Goal: Task Accomplishment & Management: Use online tool/utility

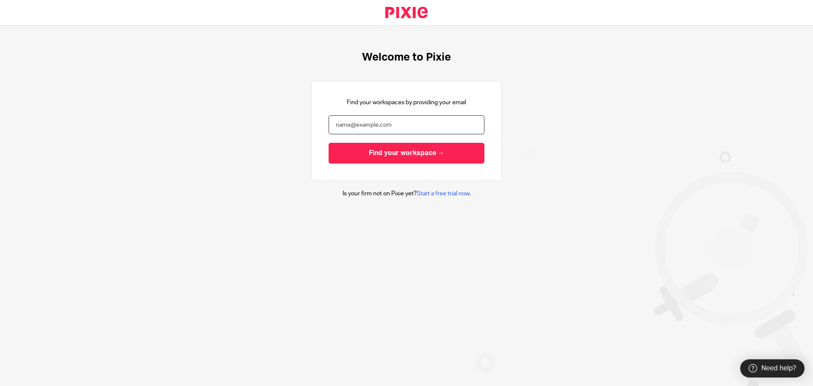
click at [358, 119] on input "email" at bounding box center [407, 124] width 156 height 19
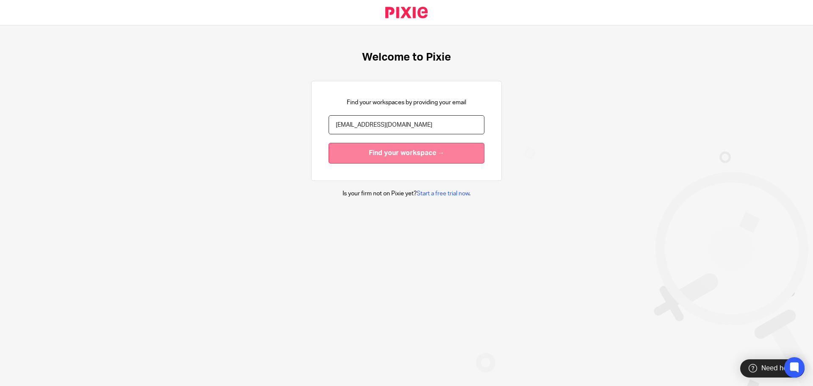
type input "tyler@accounting4everything.com"
click at [394, 152] on input "Find your workspace →" at bounding box center [407, 153] width 156 height 21
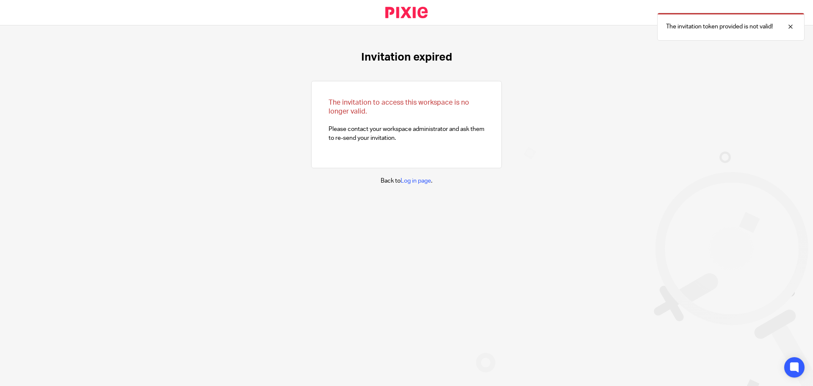
click at [394, 5] on link at bounding box center [407, 12] width 70 height 25
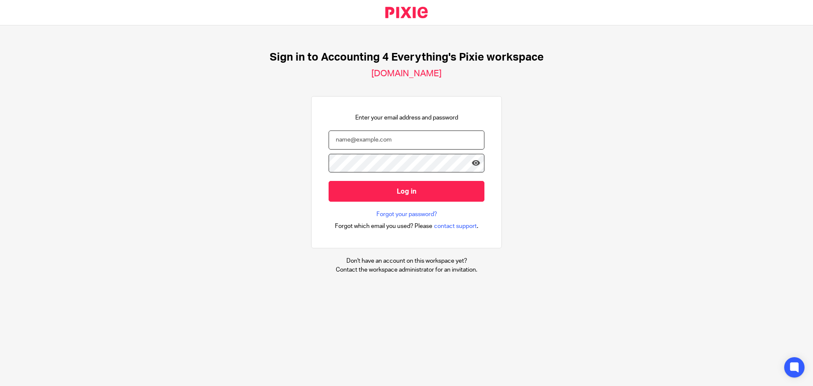
click at [420, 135] on input "email" at bounding box center [407, 139] width 156 height 19
type input "[EMAIL_ADDRESS][DOMAIN_NAME]"
click at [329, 181] on input "Log in" at bounding box center [407, 191] width 156 height 21
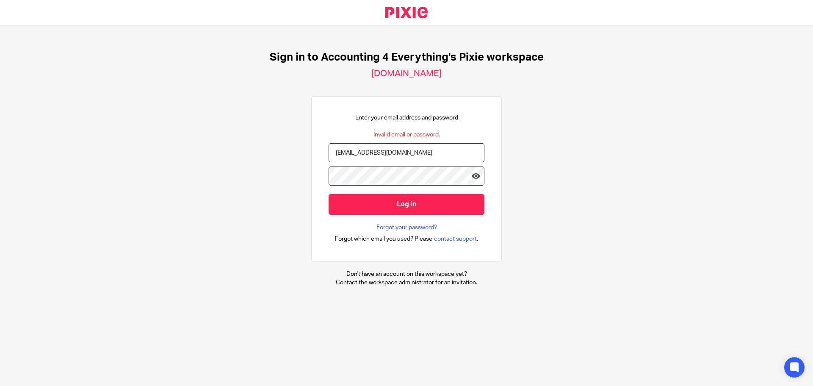
click at [329, 194] on input "Log in" at bounding box center [407, 204] width 156 height 21
click at [384, 224] on link "Forgot your password?" at bounding box center [407, 227] width 61 height 8
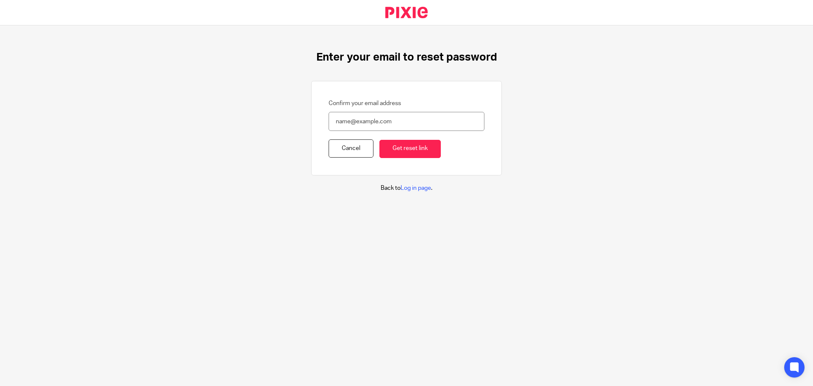
click at [381, 120] on input "Confirm your email address" at bounding box center [407, 121] width 156 height 19
type input "[EMAIL_ADDRESS][DOMAIN_NAME]"
click at [424, 152] on input "Get reset link" at bounding box center [410, 149] width 61 height 18
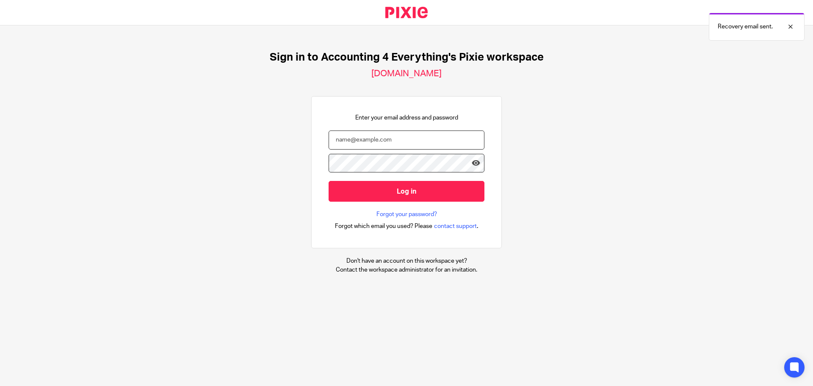
click at [419, 145] on input "email" at bounding box center [407, 139] width 156 height 19
click at [403, 140] on input "[EMAIL_ADDRESS][DOMAIN_NAME]" at bounding box center [407, 139] width 156 height 19
type input "[EMAIL_ADDRESS][DOMAIN_NAME]"
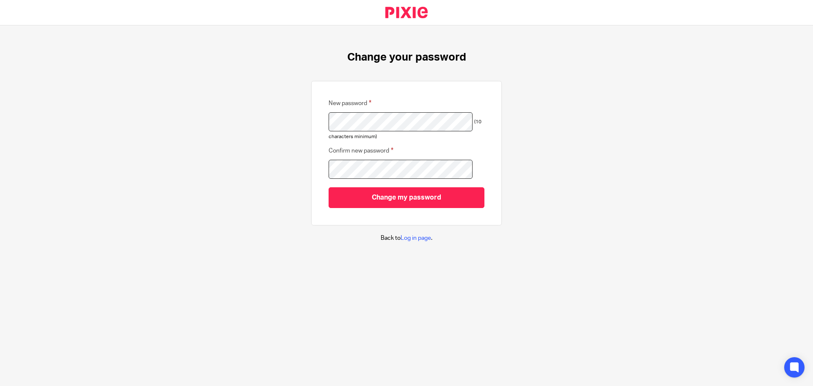
click at [594, 157] on div "Change your password New password (10 characters minimum) Confirm new password …" at bounding box center [406, 146] width 813 height 242
click at [329, 187] on input "Change my password" at bounding box center [407, 197] width 156 height 21
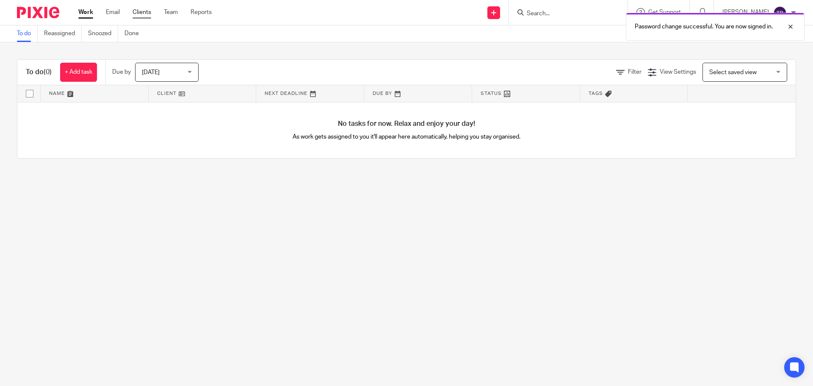
click at [136, 14] on link "Clients" at bounding box center [142, 12] width 19 height 8
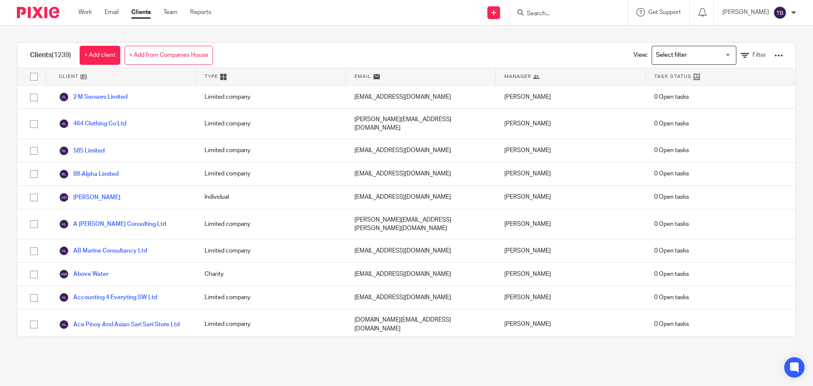
click at [570, 16] on input "Search" at bounding box center [564, 14] width 76 height 8
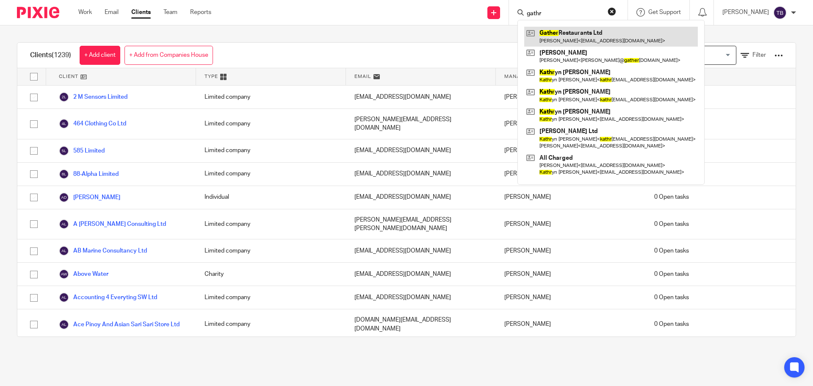
type input "gathr"
click at [642, 33] on link at bounding box center [611, 36] width 174 height 19
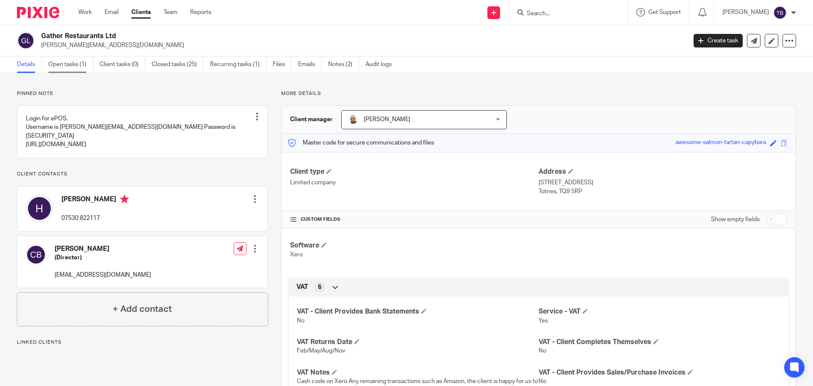
click at [74, 61] on link "Open tasks (1)" at bounding box center [70, 64] width 45 height 17
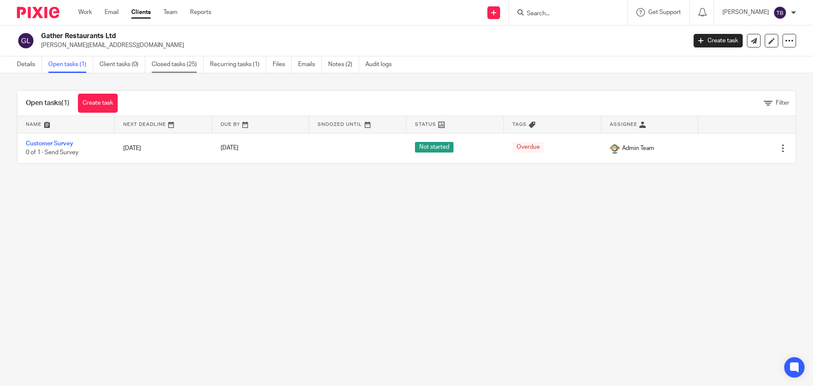
click at [153, 68] on link "Closed tasks (25)" at bounding box center [178, 64] width 52 height 17
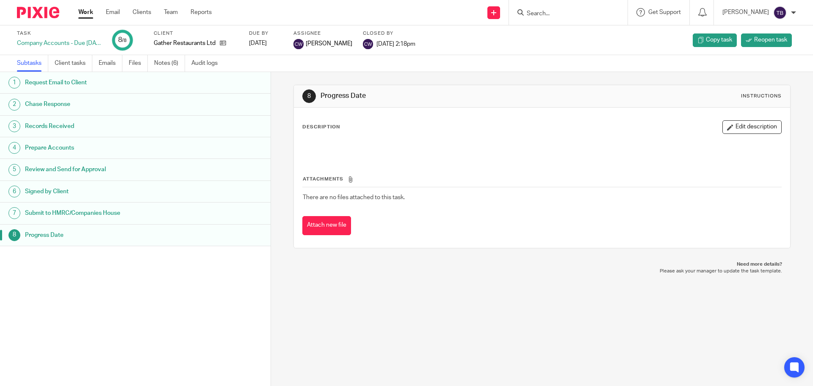
click at [167, 208] on h1 "Submit to HMRC/Companies House" at bounding box center [104, 213] width 158 height 13
click at [165, 197] on h1 "Signed by Client" at bounding box center [104, 191] width 158 height 13
click at [160, 174] on h1 "Review and Send for Approval" at bounding box center [104, 169] width 158 height 13
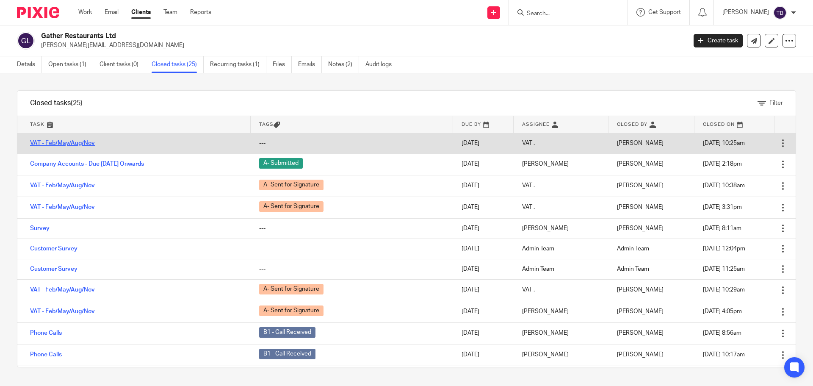
click at [85, 140] on link "VAT - Feb/May/Aug/Nov" at bounding box center [62, 143] width 65 height 6
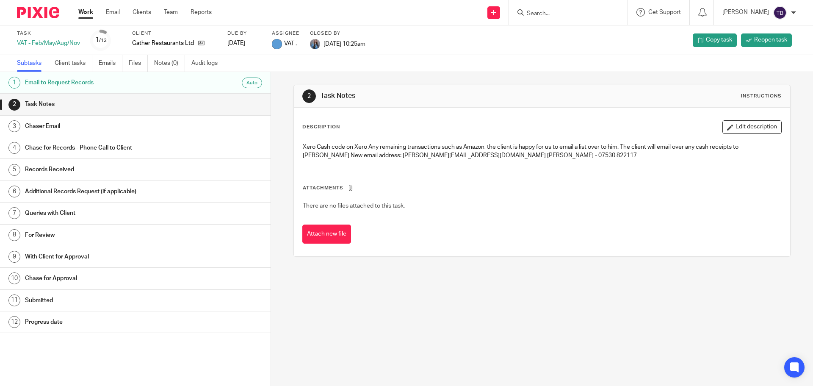
click at [74, 125] on h1 "Chaser Email" at bounding box center [104, 126] width 158 height 13
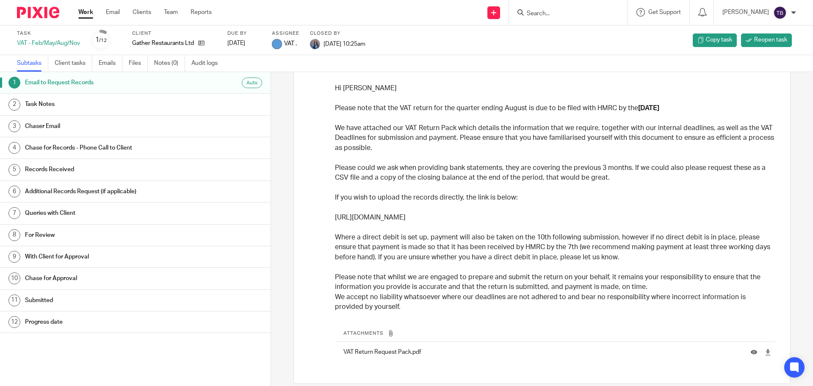
scroll to position [115, 0]
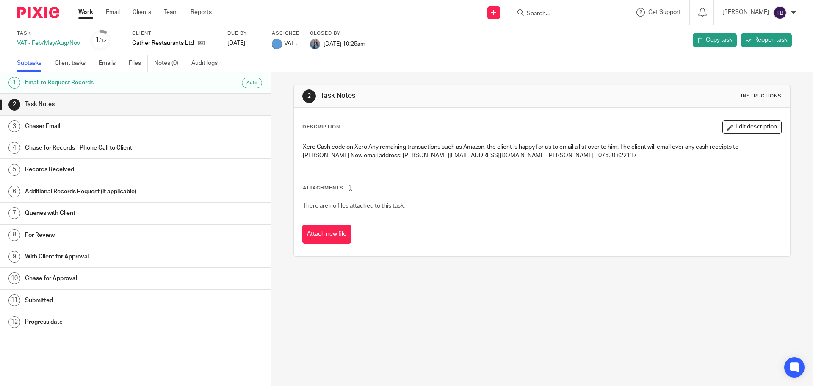
click at [88, 15] on link "Work" at bounding box center [85, 12] width 15 height 8
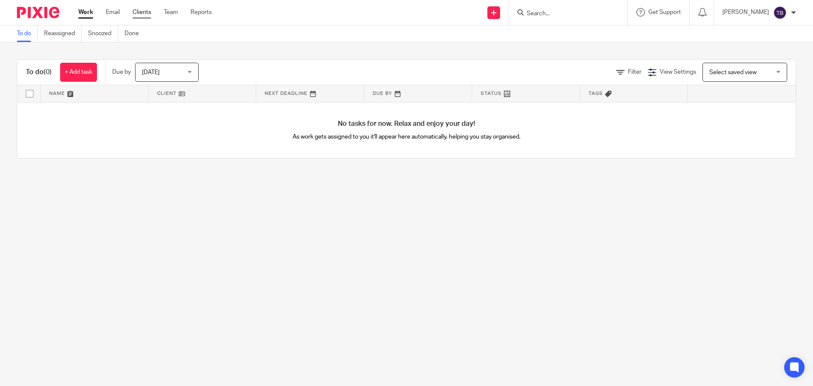
click at [150, 11] on link "Clients" at bounding box center [142, 12] width 19 height 8
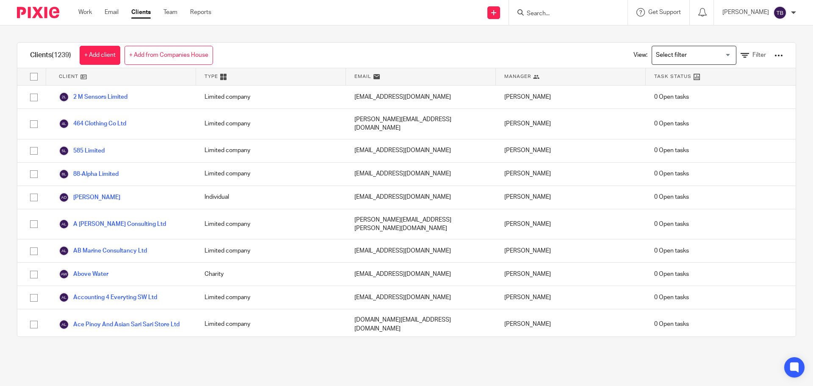
click at [580, 6] on div at bounding box center [568, 12] width 119 height 25
click at [559, 12] on input "Search" at bounding box center [564, 14] width 76 height 8
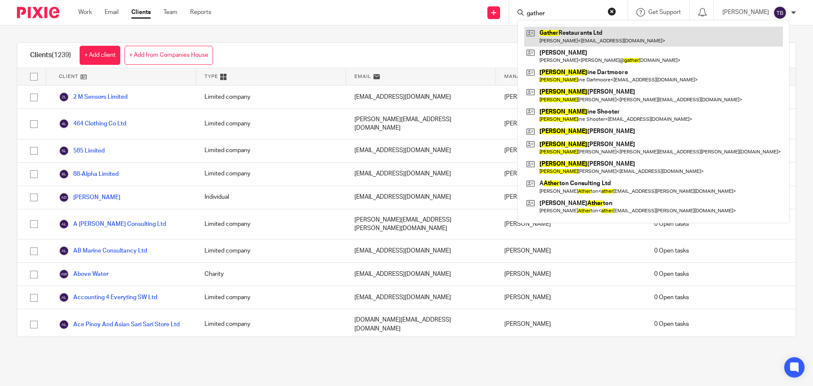
type input "gather"
click at [576, 32] on link at bounding box center [653, 36] width 259 height 19
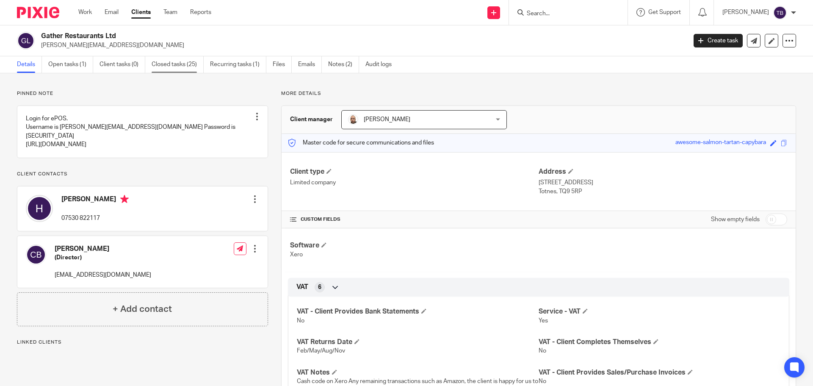
click at [161, 60] on link "Closed tasks (25)" at bounding box center [178, 64] width 52 height 17
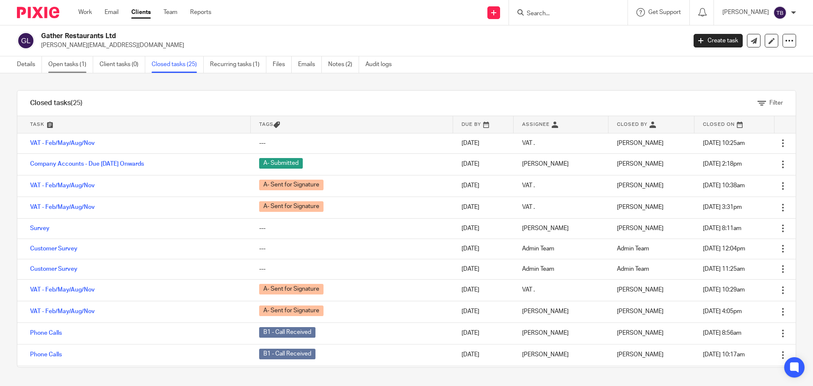
click at [93, 72] on link "Open tasks (1)" at bounding box center [70, 64] width 45 height 17
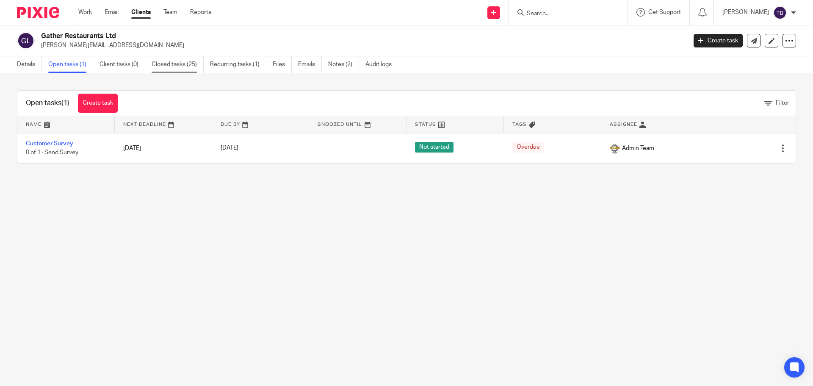
click at [159, 58] on link "Closed tasks (25)" at bounding box center [178, 64] width 52 height 17
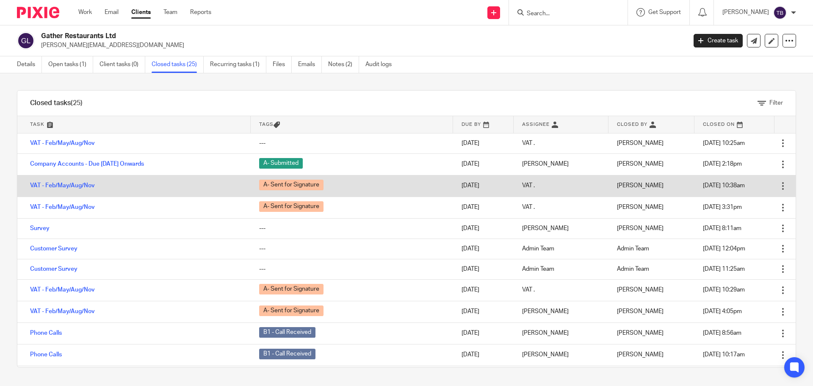
click at [635, 190] on td "[PERSON_NAME]" at bounding box center [652, 186] width 86 height 22
click at [617, 186] on span "[PERSON_NAME]" at bounding box center [640, 186] width 47 height 6
click at [315, 181] on span "A- Sent for Signature" at bounding box center [291, 185] width 64 height 11
click at [93, 185] on link "VAT - Feb/May/Aug/Nov" at bounding box center [62, 186] width 65 height 6
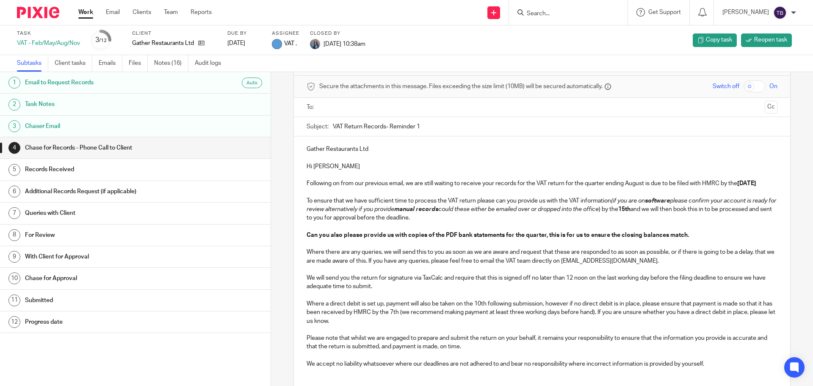
scroll to position [85, 0]
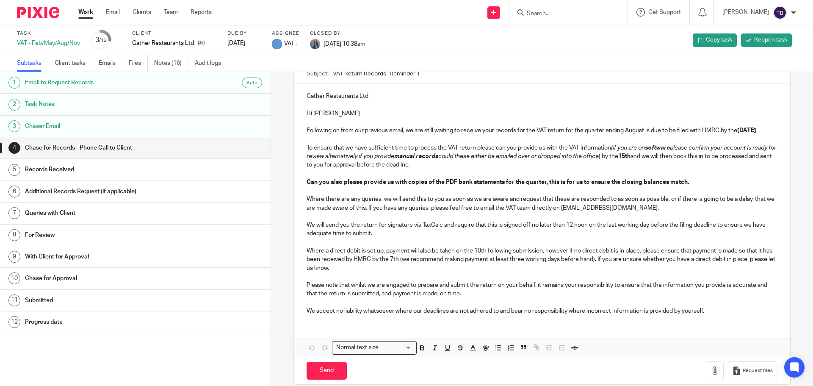
click at [139, 117] on link "3 Chaser Email" at bounding box center [135, 126] width 271 height 21
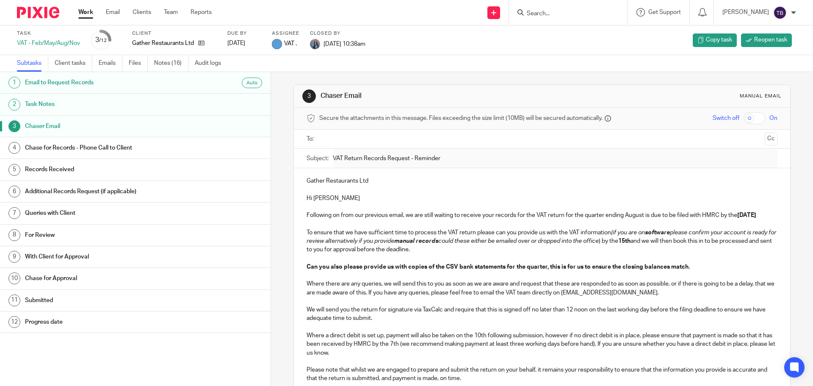
click at [146, 149] on h1 "Chase for Records - Phone Call to Client" at bounding box center [104, 147] width 158 height 13
click at [138, 192] on h1 "Additional Records Request (if applicable)" at bounding box center [104, 191] width 158 height 13
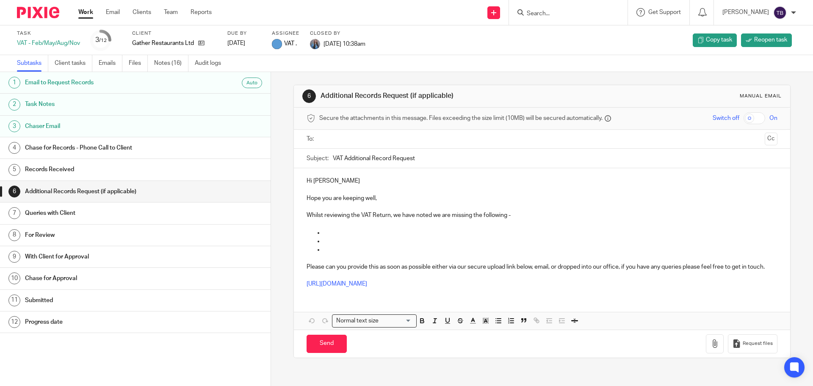
click at [112, 107] on h1 "Task Notes" at bounding box center [104, 104] width 158 height 13
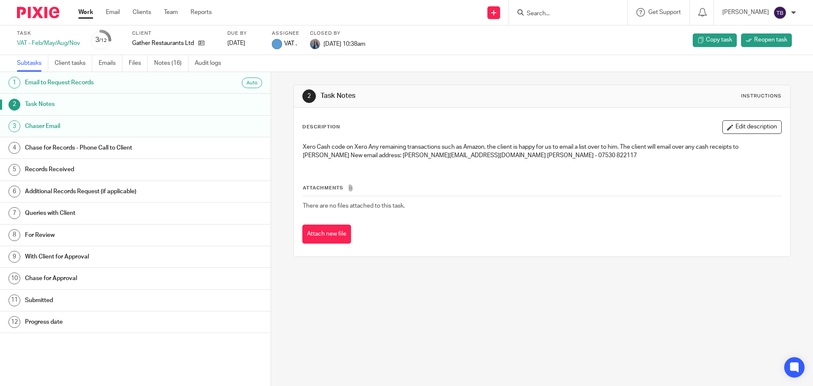
click at [108, 85] on h1 "Email to Request Records" at bounding box center [104, 82] width 158 height 13
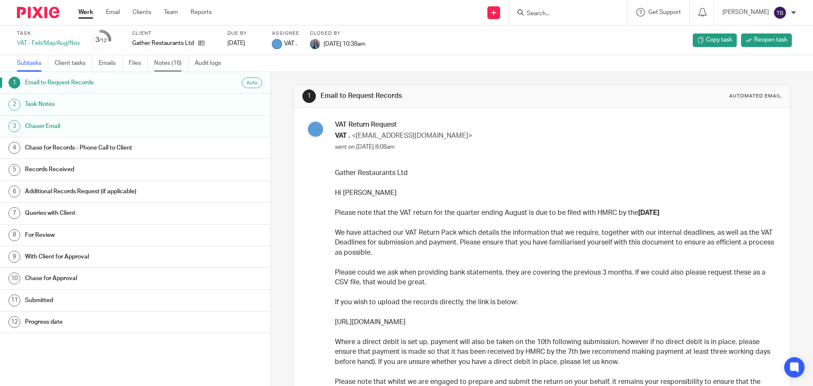
click at [179, 57] on link "Notes (16)" at bounding box center [171, 63] width 34 height 17
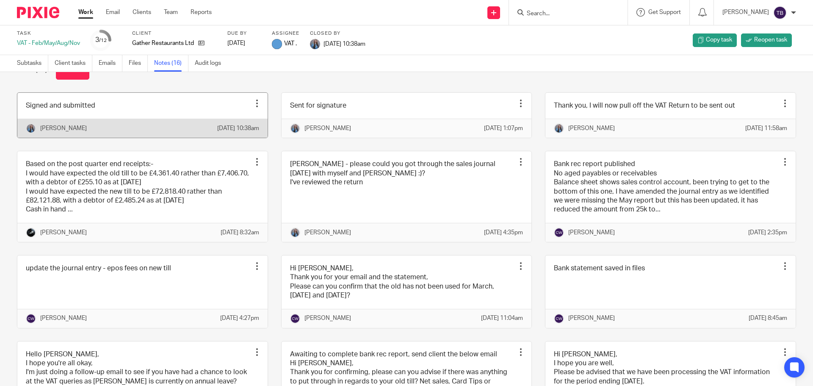
scroll to position [85, 0]
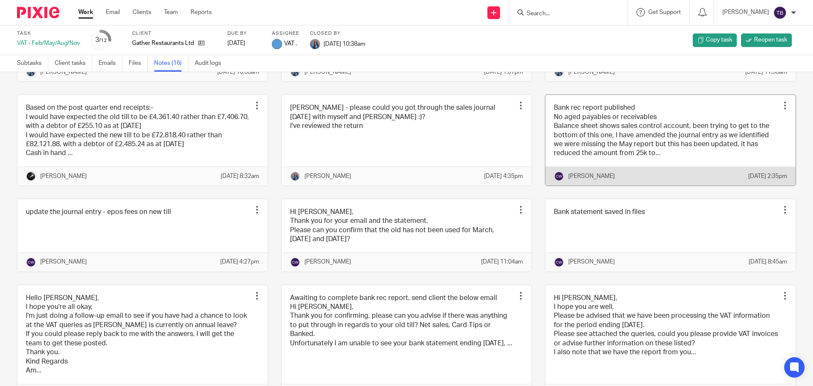
click at [628, 150] on link at bounding box center [671, 140] width 250 height 91
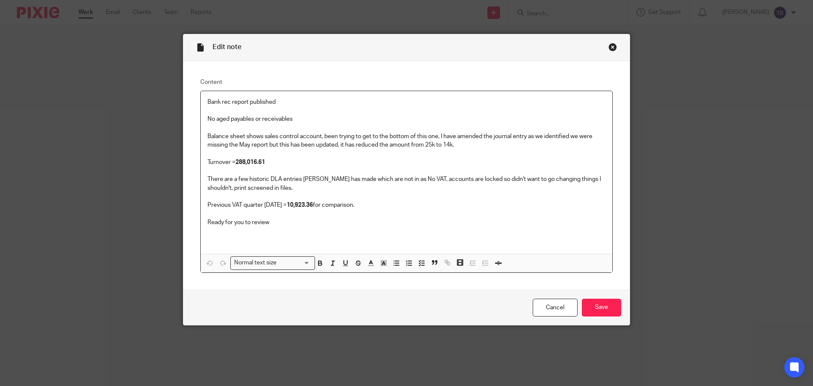
click at [614, 50] on div "Close this dialog window" at bounding box center [613, 47] width 8 height 8
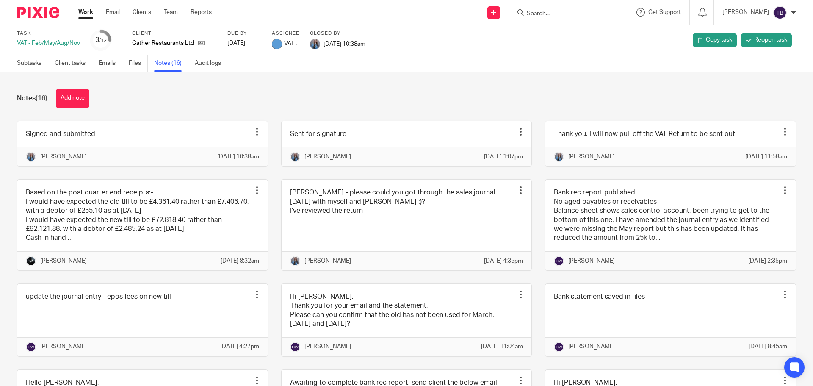
click at [78, 8] on link "Work" at bounding box center [85, 12] width 15 height 8
click at [37, 61] on link "Subtasks" at bounding box center [32, 63] width 31 height 17
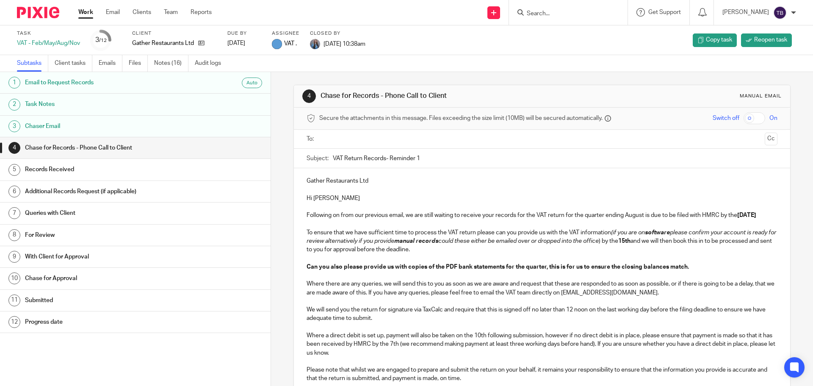
click at [50, 42] on div "VAT - Feb/May/Aug/Nov" at bounding box center [48, 43] width 63 height 8
click at [64, 42] on div "VAT - Feb/May/Aug/Nov" at bounding box center [48, 43] width 63 height 8
click at [44, 44] on div "VAT - Feb/May/Aug/Nov" at bounding box center [48, 43] width 63 height 8
click at [118, 36] on div "Task VAT - Feb/May/Aug/[DATE] Client Gather Restaurants Ltd Due by [DATE] Assig…" at bounding box center [341, 40] width 649 height 20
click at [247, 39] on div "[DATE]" at bounding box center [244, 43] width 34 height 8
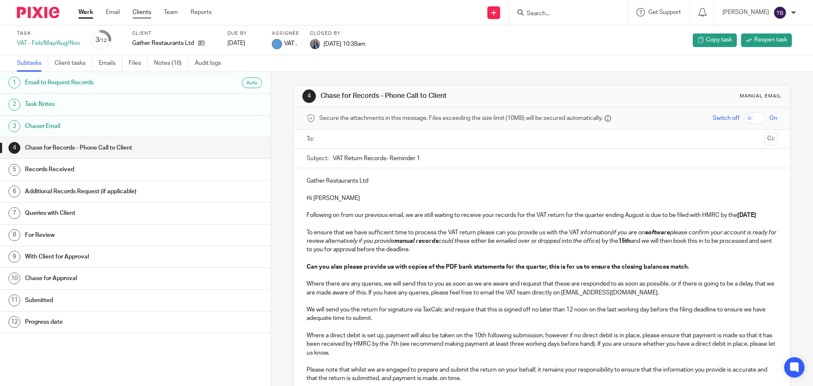
click at [141, 14] on link "Clients" at bounding box center [142, 12] width 19 height 8
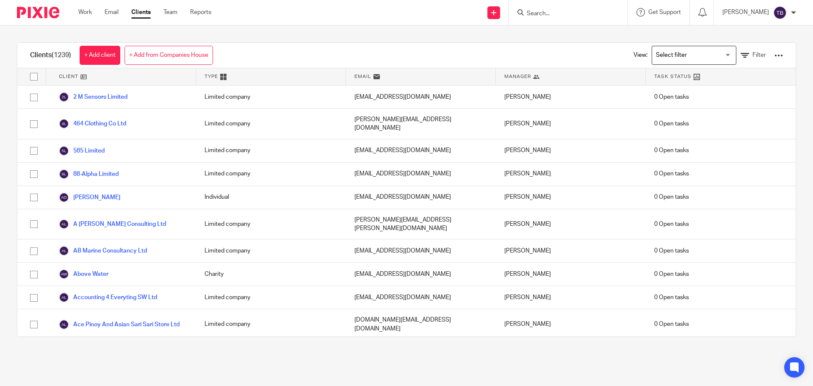
click at [596, 3] on div at bounding box center [568, 12] width 119 height 25
click at [587, 12] on input "Search" at bounding box center [564, 14] width 76 height 8
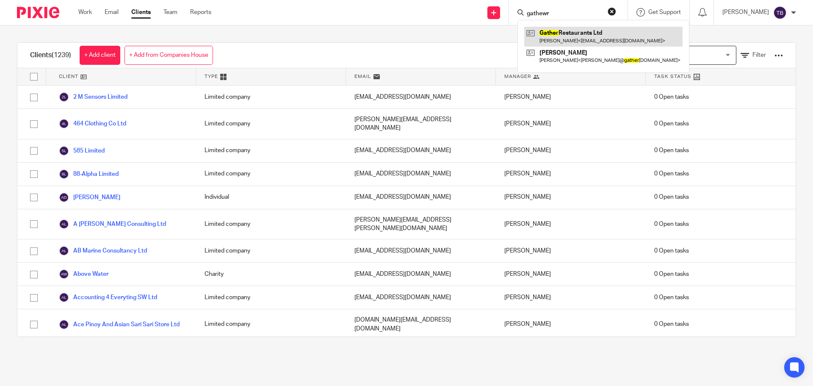
type input "gathewr"
click at [590, 33] on link at bounding box center [603, 36] width 158 height 19
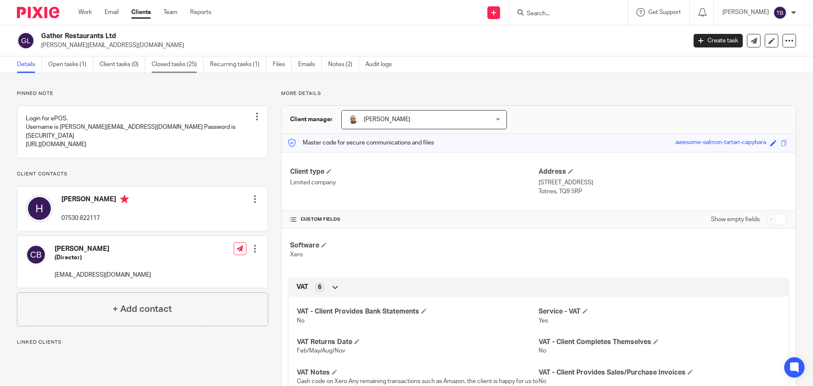
click at [183, 63] on link "Closed tasks (25)" at bounding box center [178, 64] width 52 height 17
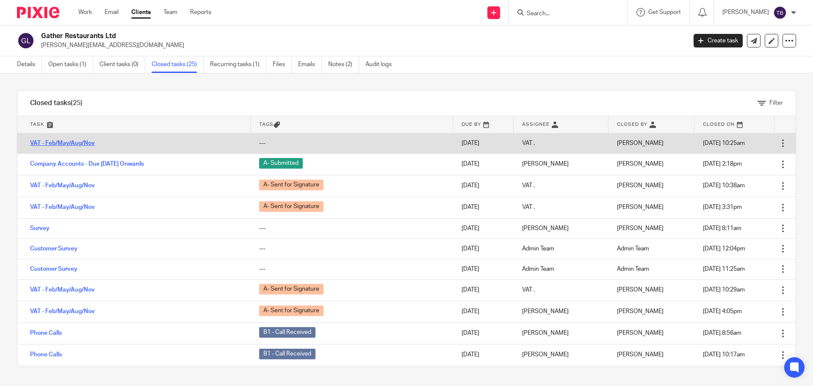
click at [90, 143] on link "VAT - Feb/May/Aug/Nov" at bounding box center [62, 143] width 65 height 6
